Goal: Information Seeking & Learning: Learn about a topic

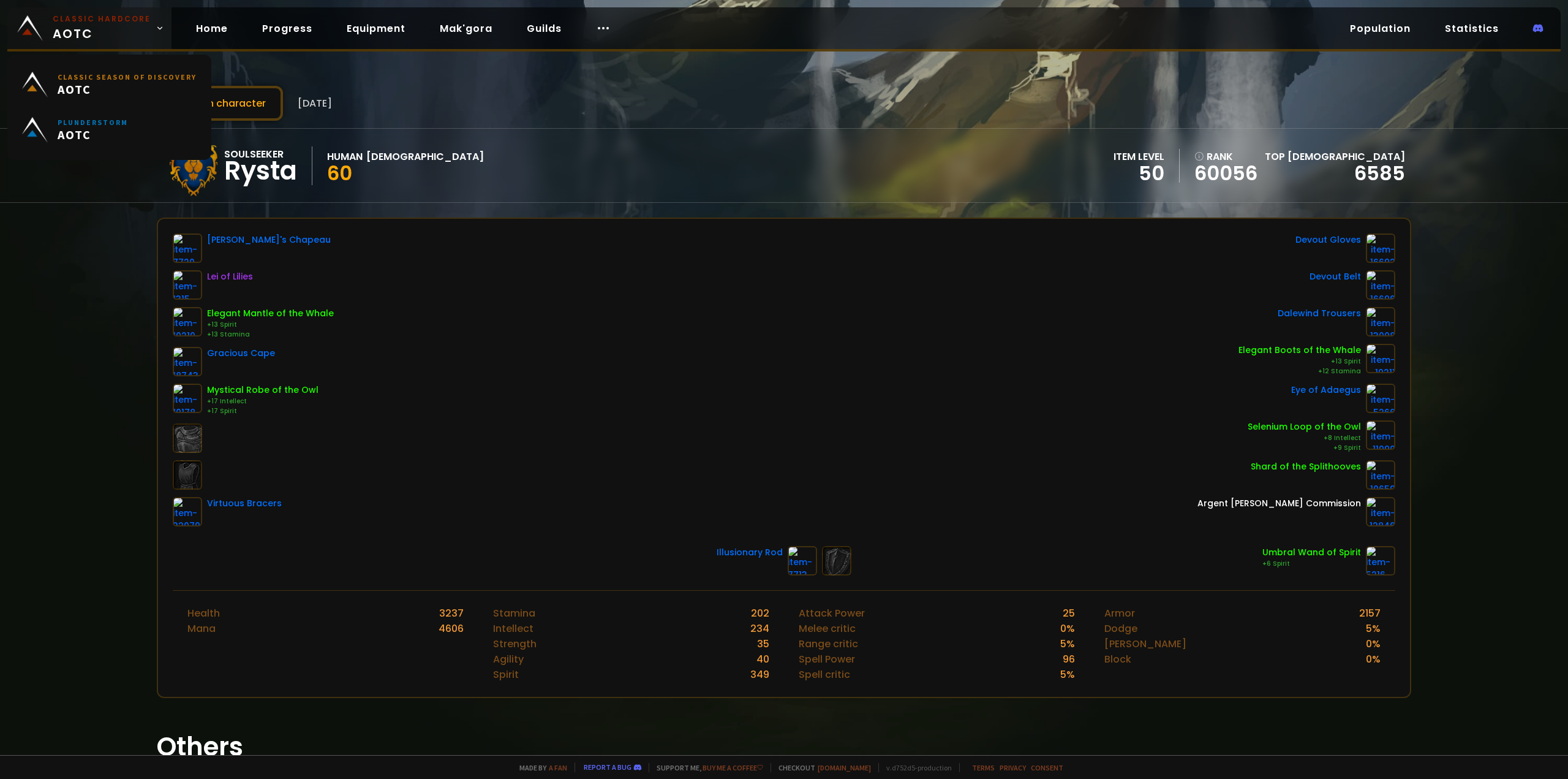
click at [117, 29] on span "Classic Hardcore AOTC" at bounding box center [101, 28] width 98 height 30
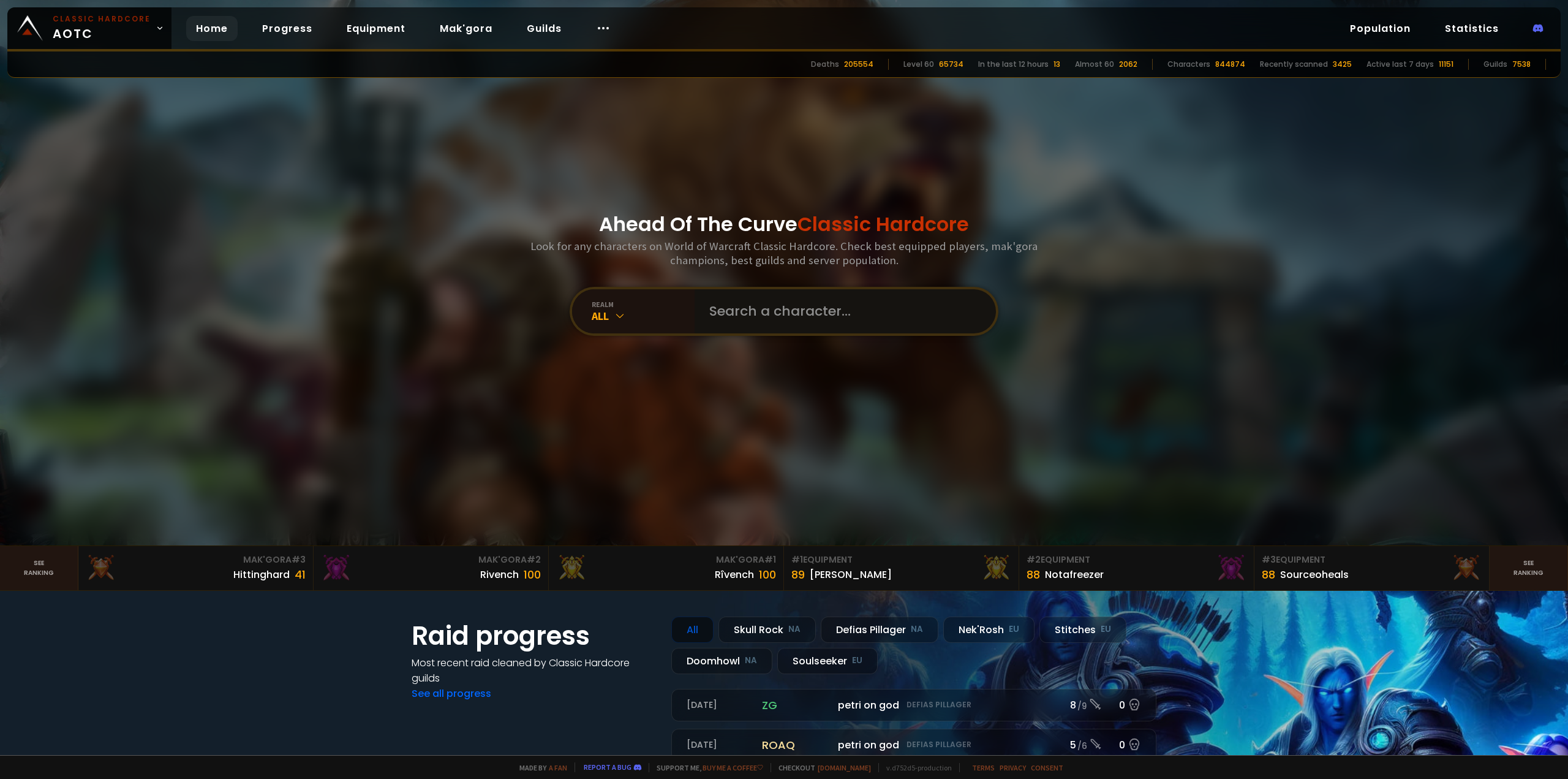
click at [754, 320] on input "text" at bounding box center [841, 311] width 279 height 44
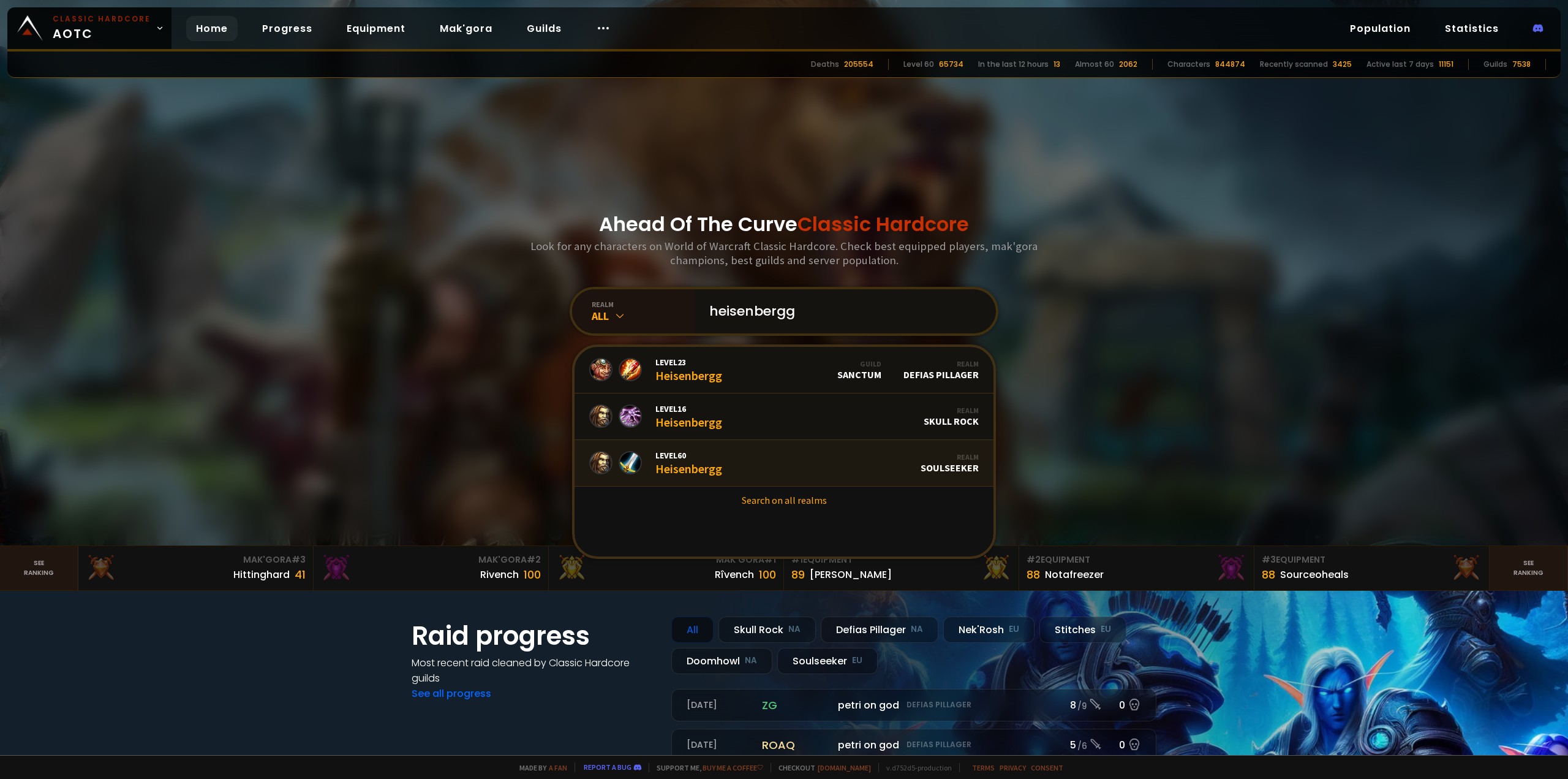
type input "heisenbergg"
click at [672, 453] on span "Level 60" at bounding box center [689, 455] width 67 height 11
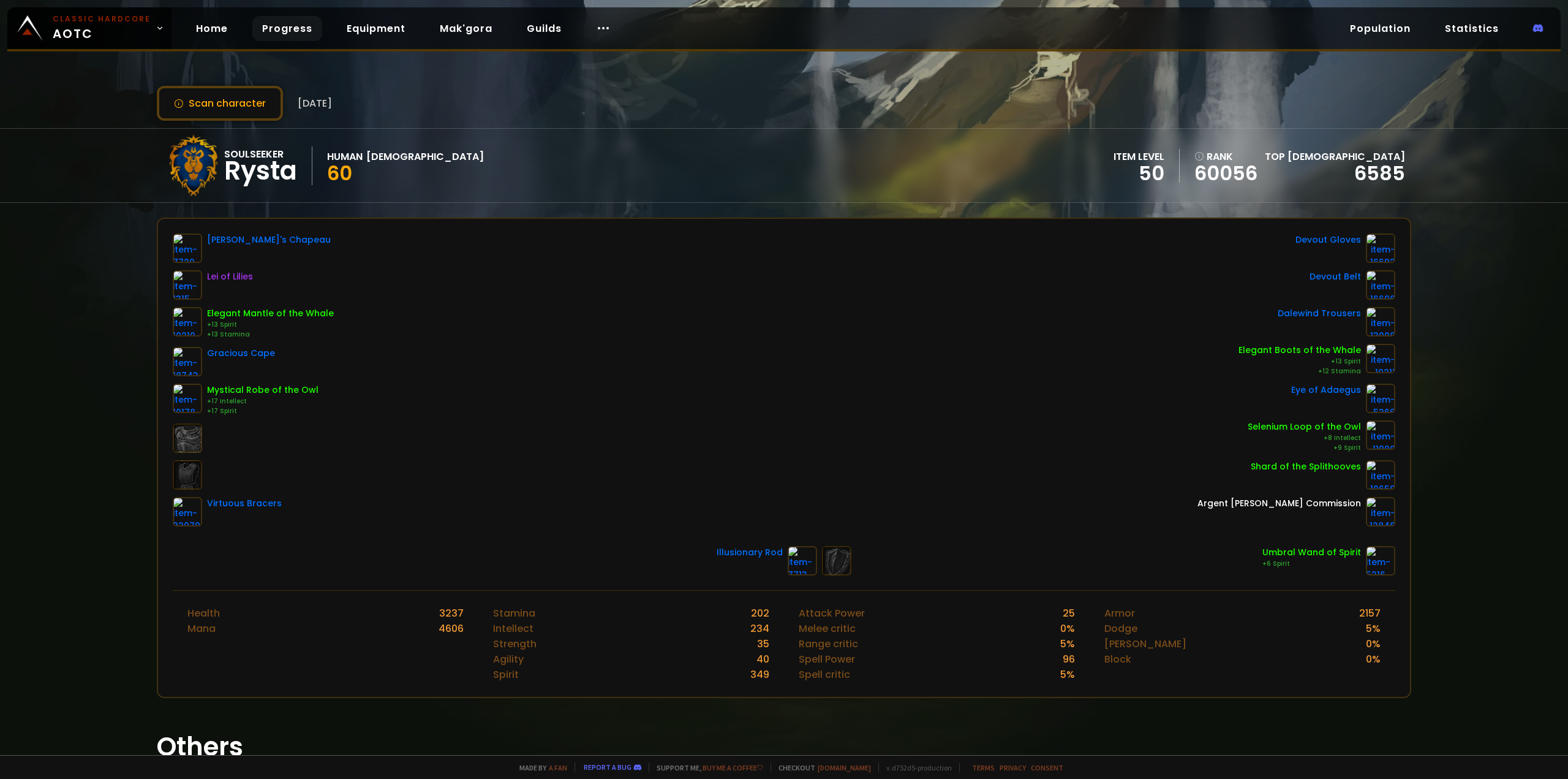
click at [289, 26] on link "Progress" at bounding box center [287, 28] width 70 height 25
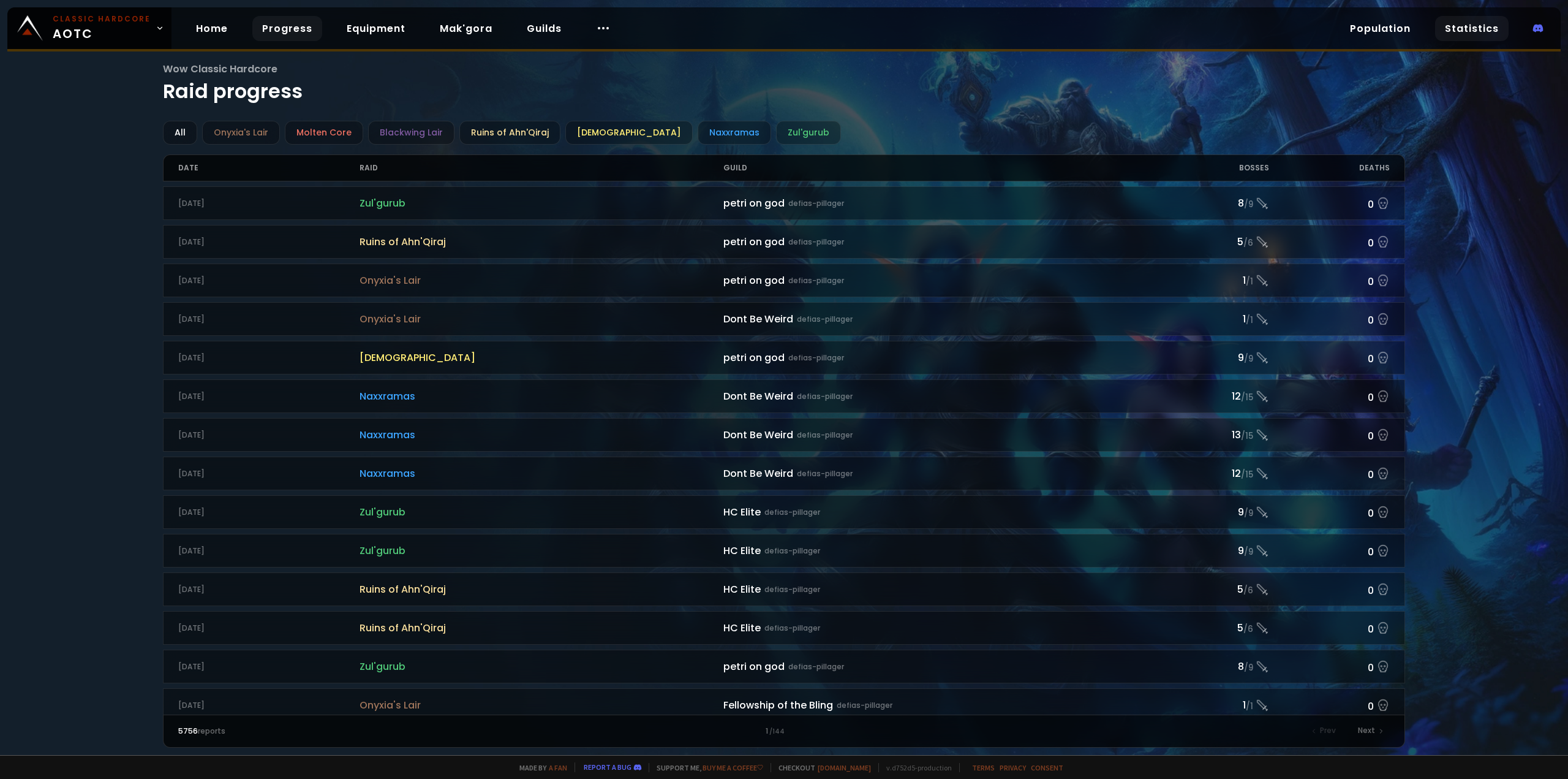
click at [1480, 28] on link "Statistics" at bounding box center [1472, 28] width 74 height 25
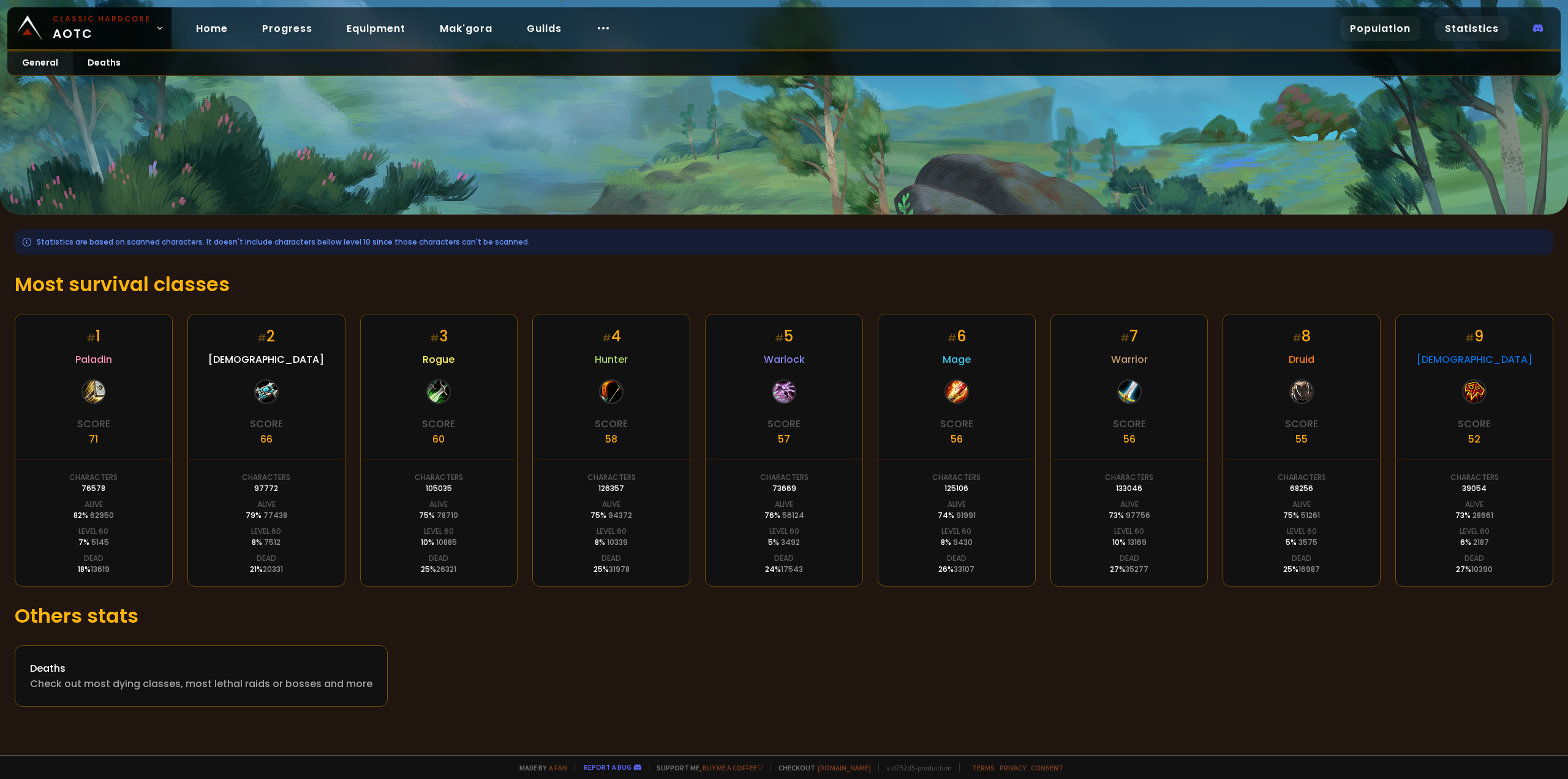
click at [1393, 25] on link "Population" at bounding box center [1381, 28] width 80 height 25
